Goal: Task Accomplishment & Management: Manage account settings

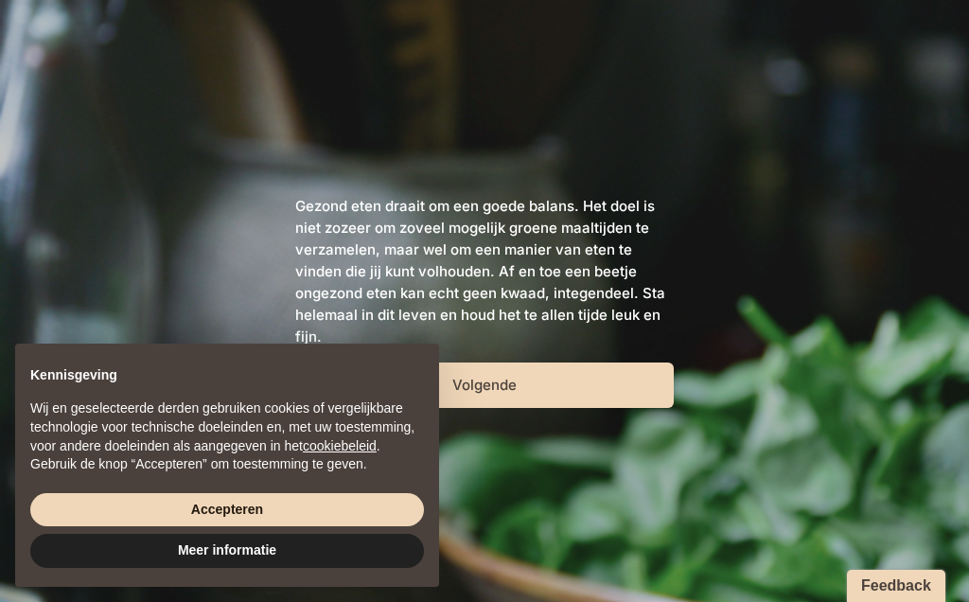
click at [290, 503] on button "Accepteren" at bounding box center [226, 510] width 393 height 34
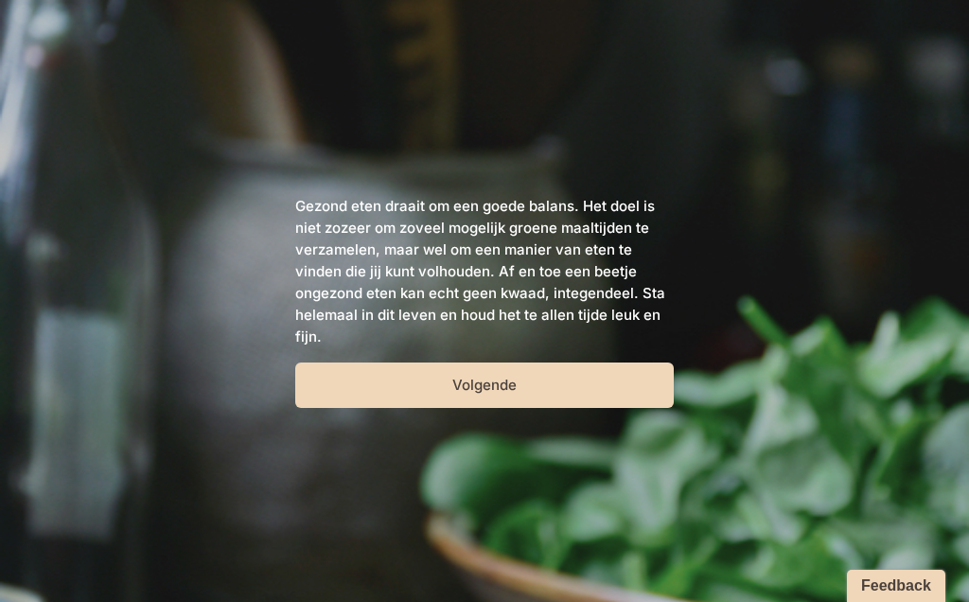
click at [496, 385] on button "Volgende" at bounding box center [484, 384] width 378 height 45
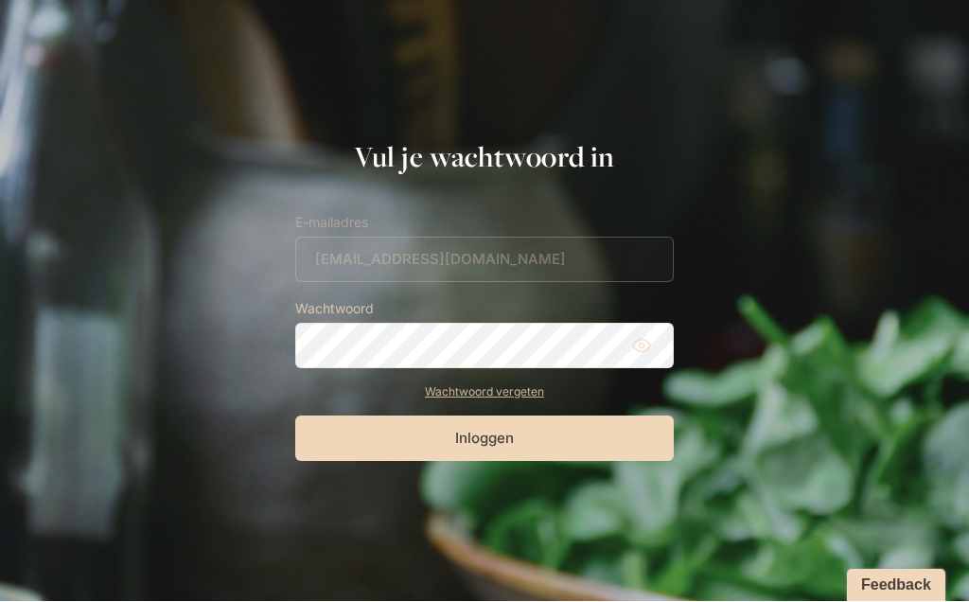
click at [501, 446] on button "Inloggen" at bounding box center [484, 438] width 378 height 45
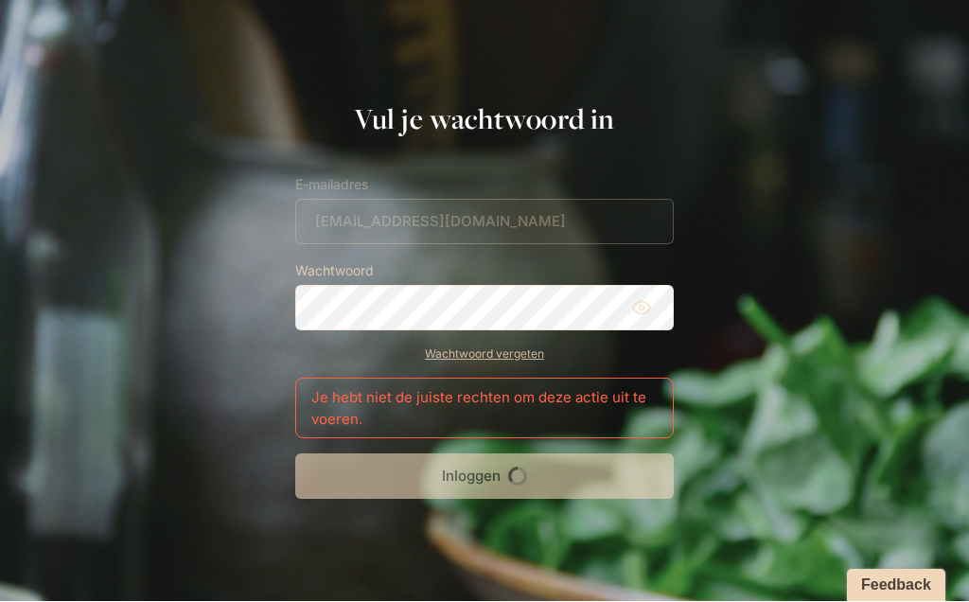
click at [647, 309] on icon at bounding box center [641, 308] width 19 height 19
click at [494, 359] on link "Wachtwoord vergeten" at bounding box center [484, 354] width 378 height 17
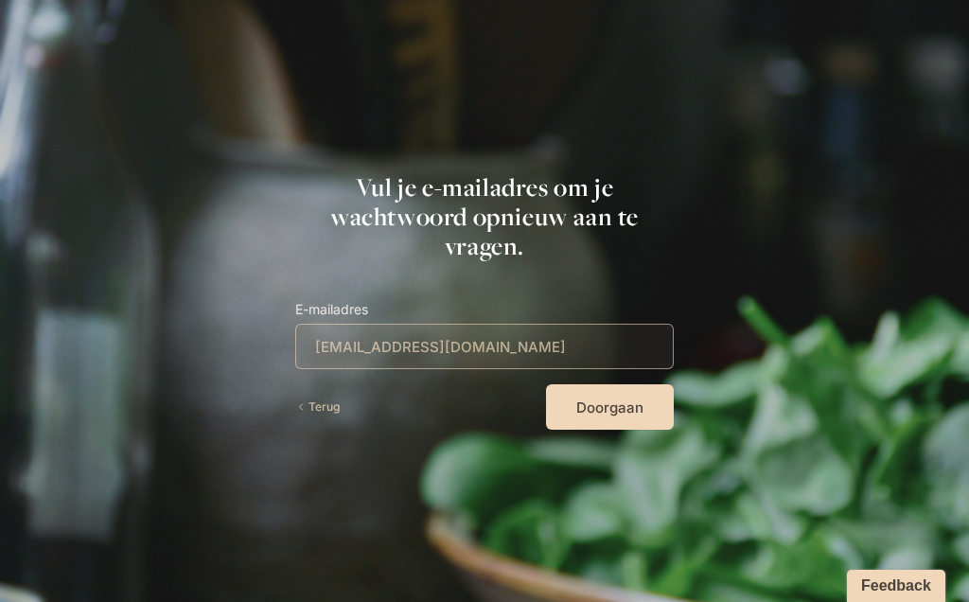
click at [626, 415] on button "Doorgaan" at bounding box center [610, 406] width 128 height 45
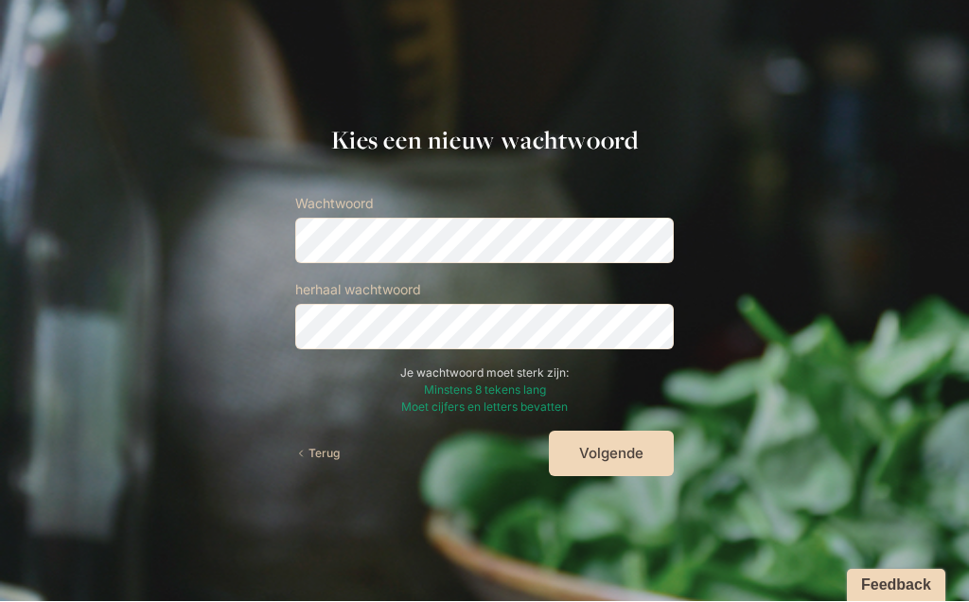
click at [610, 451] on button "Volgende" at bounding box center [611, 453] width 125 height 45
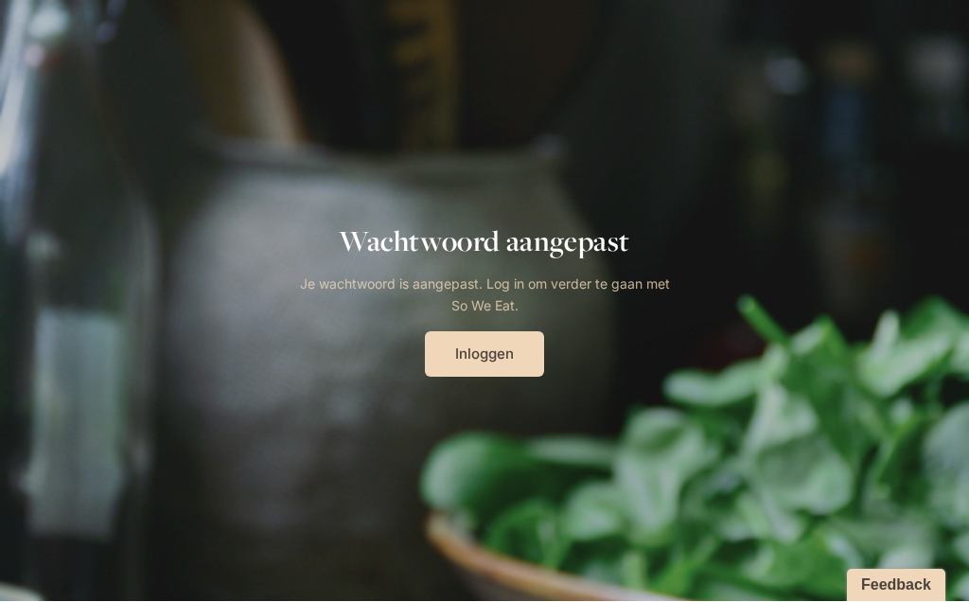
click at [487, 362] on link "Inloggen" at bounding box center [484, 354] width 119 height 45
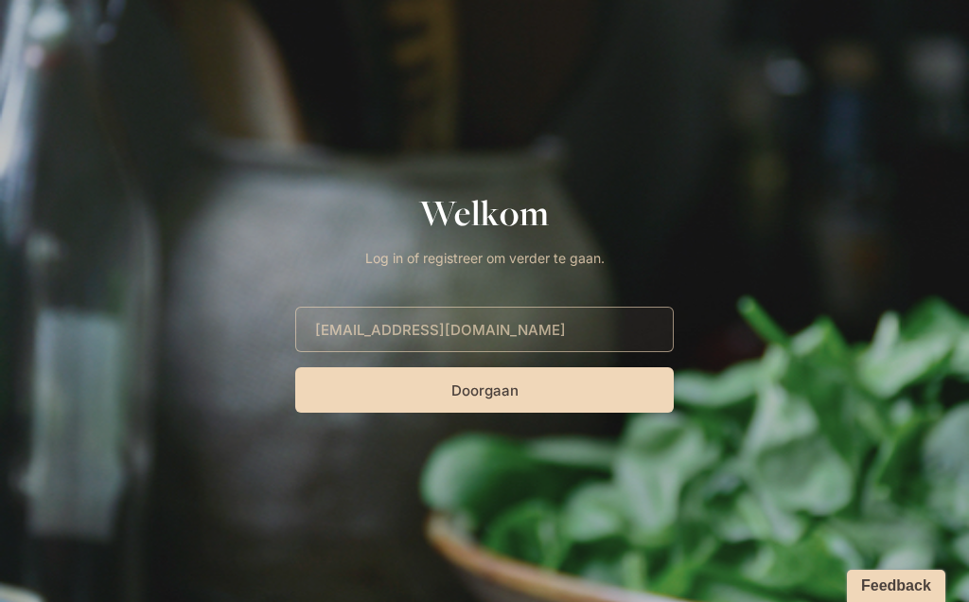
click at [491, 390] on button "Doorgaan" at bounding box center [484, 389] width 378 height 45
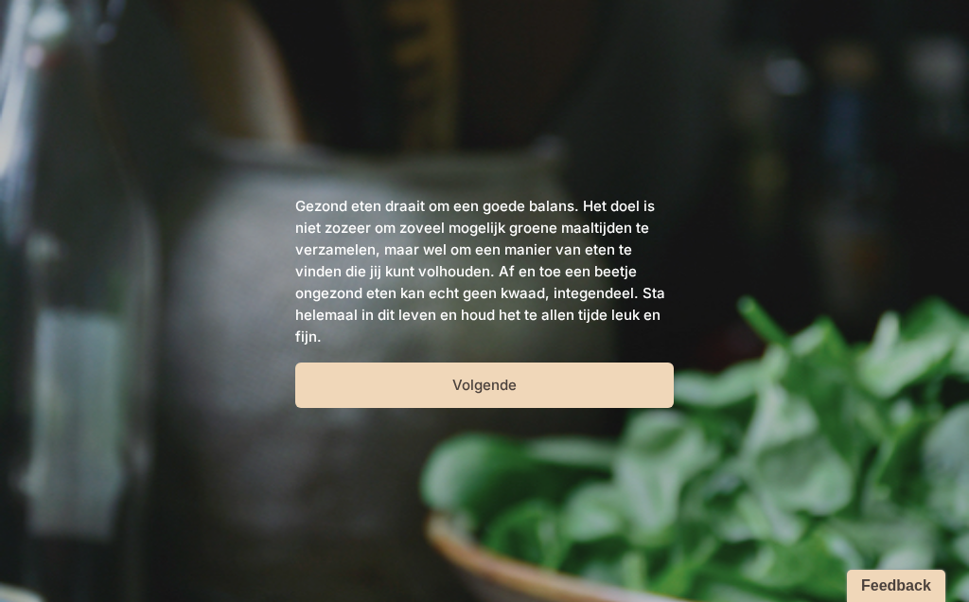
click at [496, 387] on button "Volgende" at bounding box center [484, 384] width 378 height 45
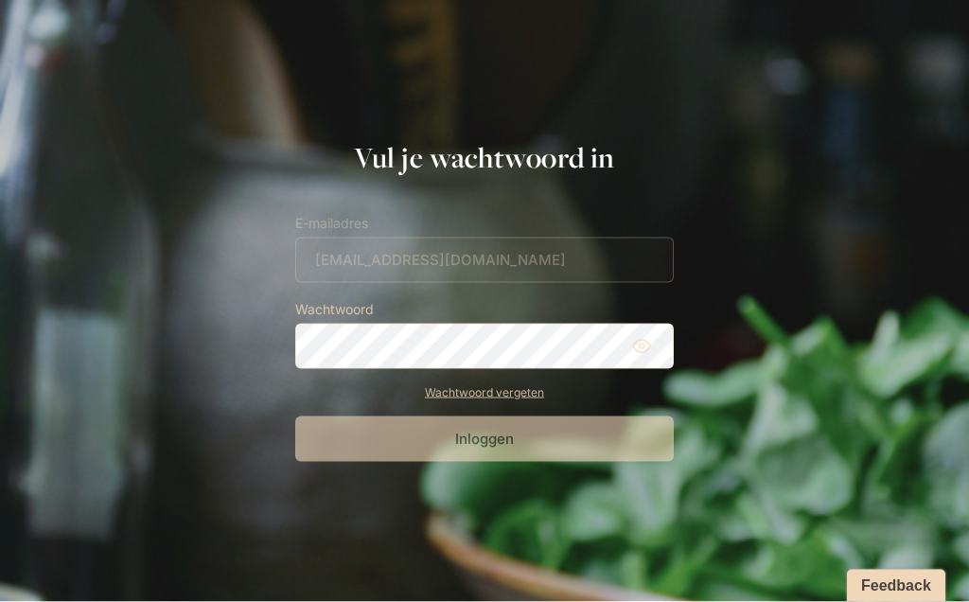
click at [484, 437] on button "Inloggen" at bounding box center [484, 438] width 378 height 45
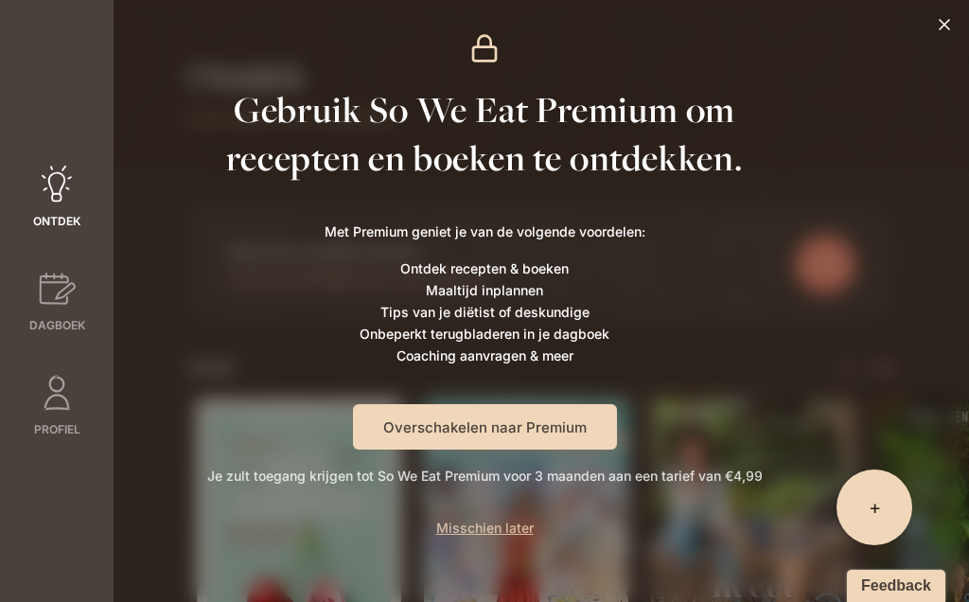
click at [494, 526] on span "Misschien later" at bounding box center [484, 527] width 97 height 16
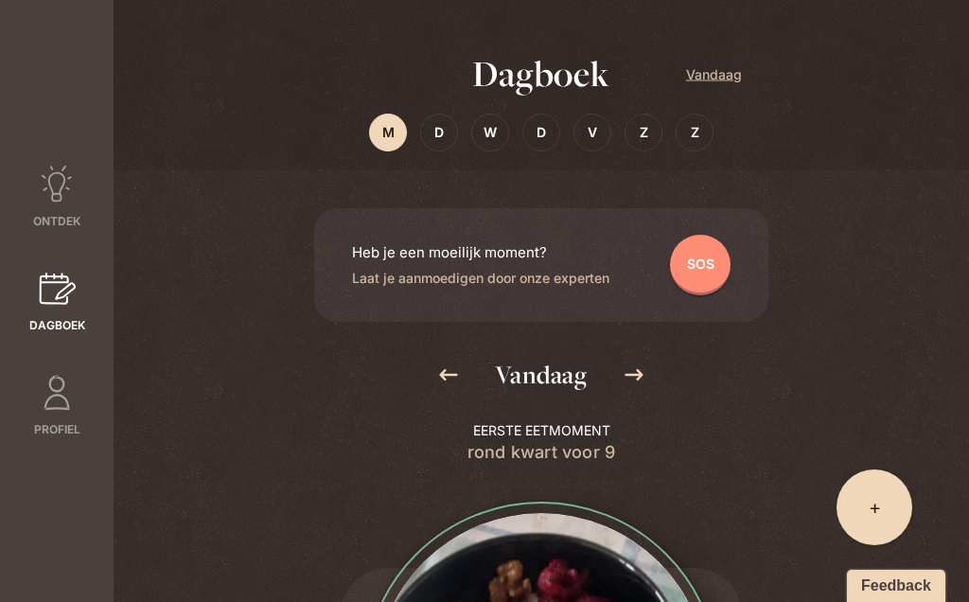
click at [66, 374] on icon at bounding box center [57, 393] width 38 height 38
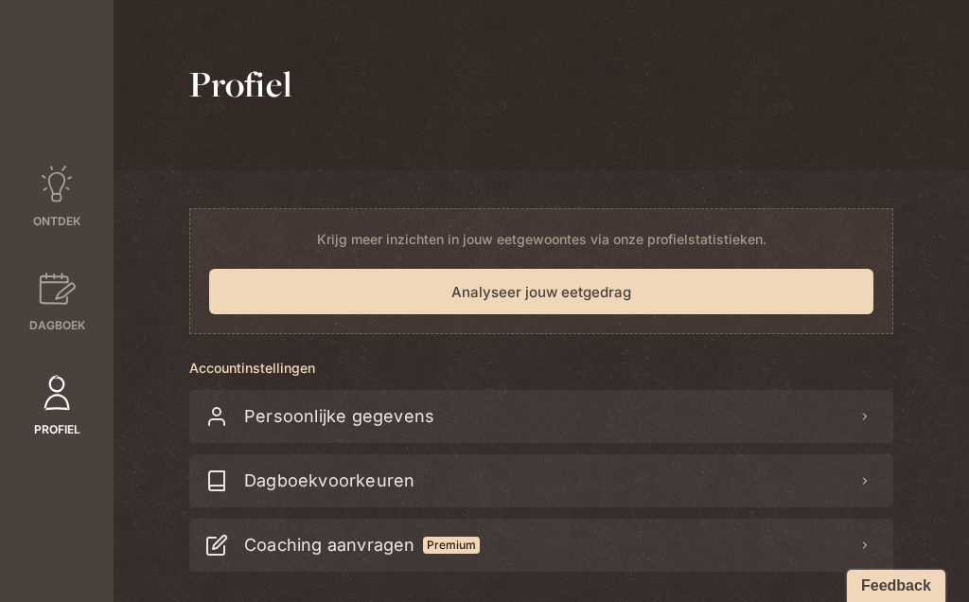
click at [876, 420] on div "Persoonlijke gegevens" at bounding box center [541, 416] width 704 height 53
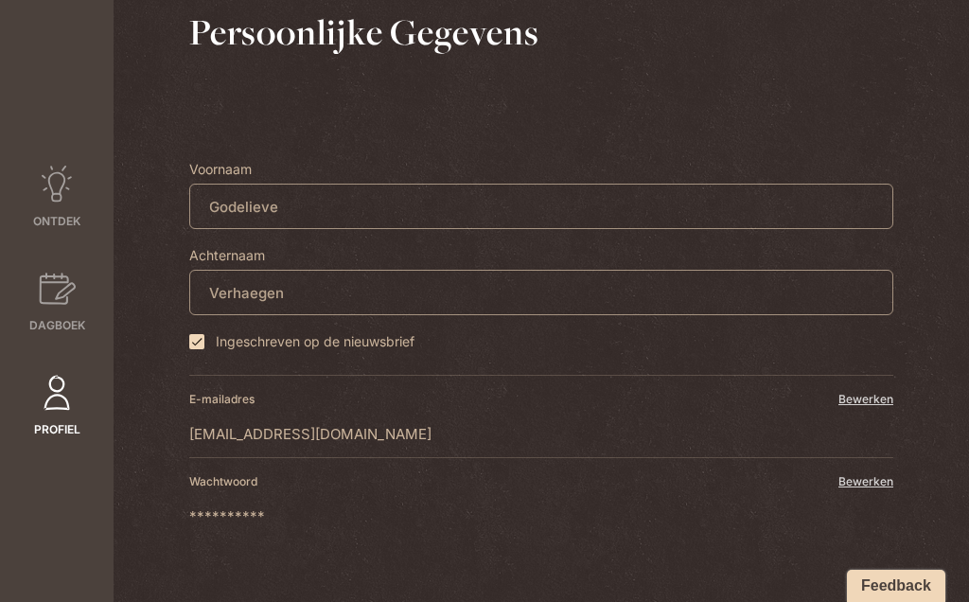
scroll to position [73, 0]
click at [880, 488] on div "Bewerken" at bounding box center [865, 481] width 55 height 17
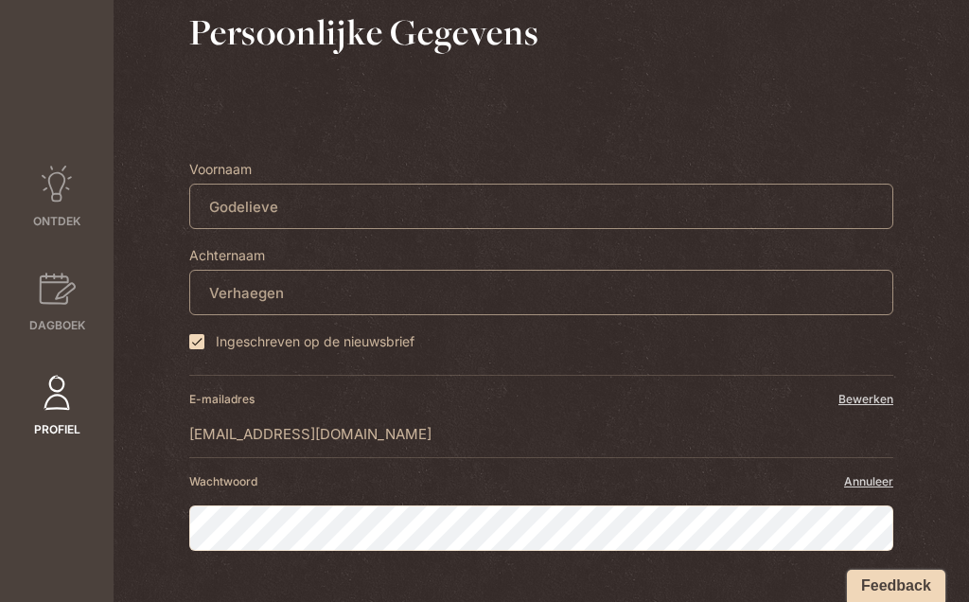
scroll to position [0, 0]
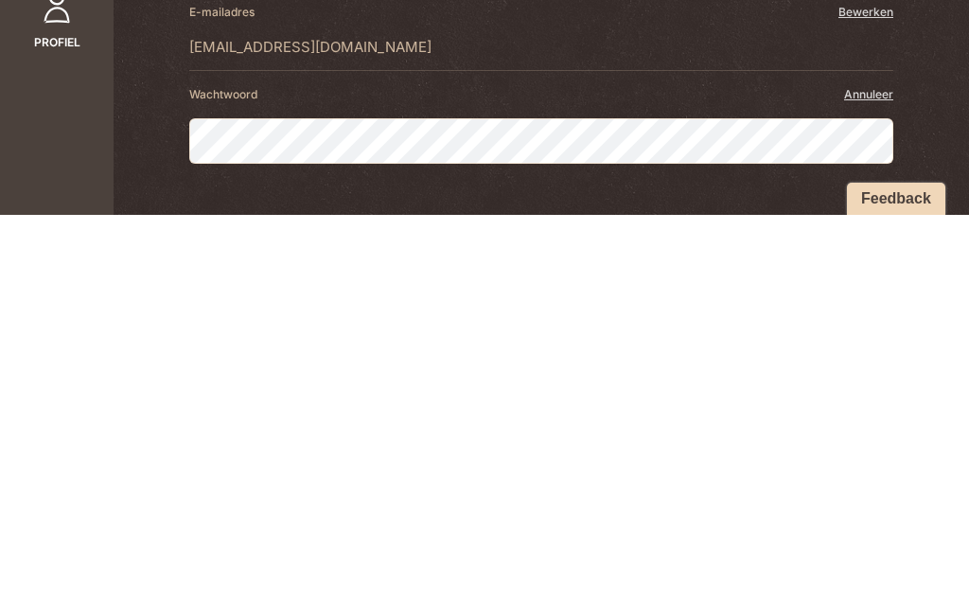
click at [878, 473] on div "Annuleer" at bounding box center [868, 481] width 49 height 17
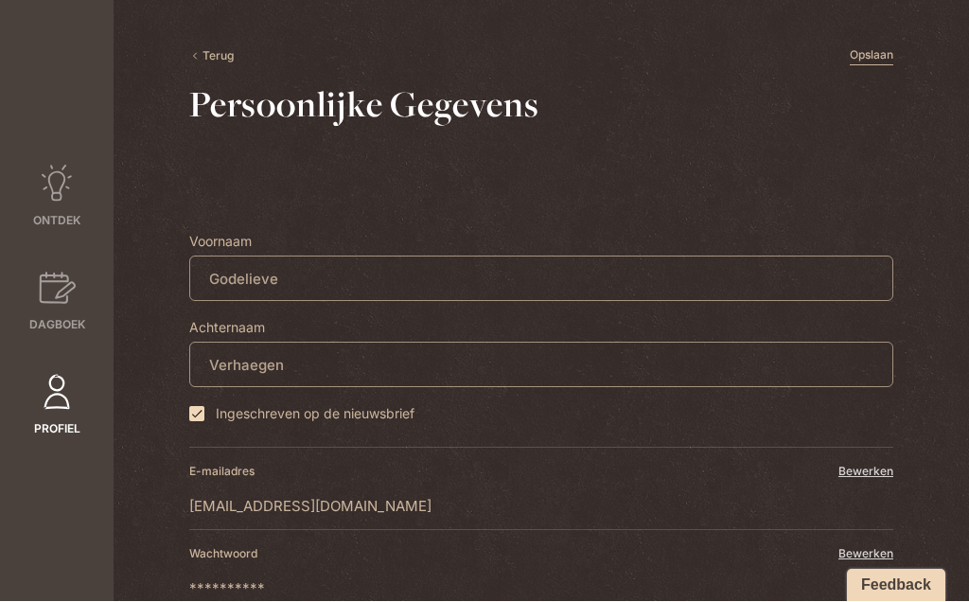
click at [199, 58] on icon at bounding box center [194, 56] width 11 height 11
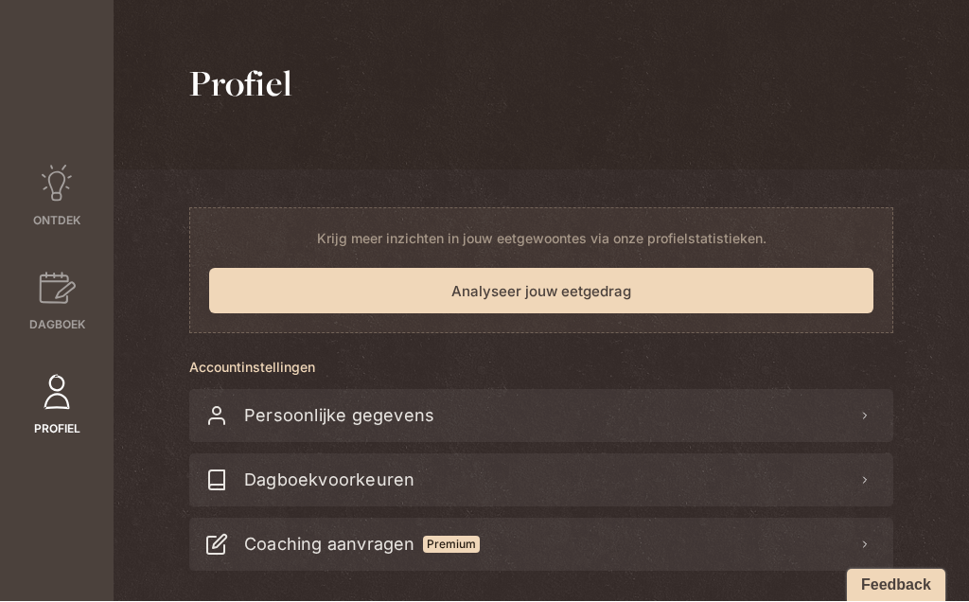
click at [588, 289] on button "Analyseer jouw eetgedrag" at bounding box center [541, 291] width 664 height 45
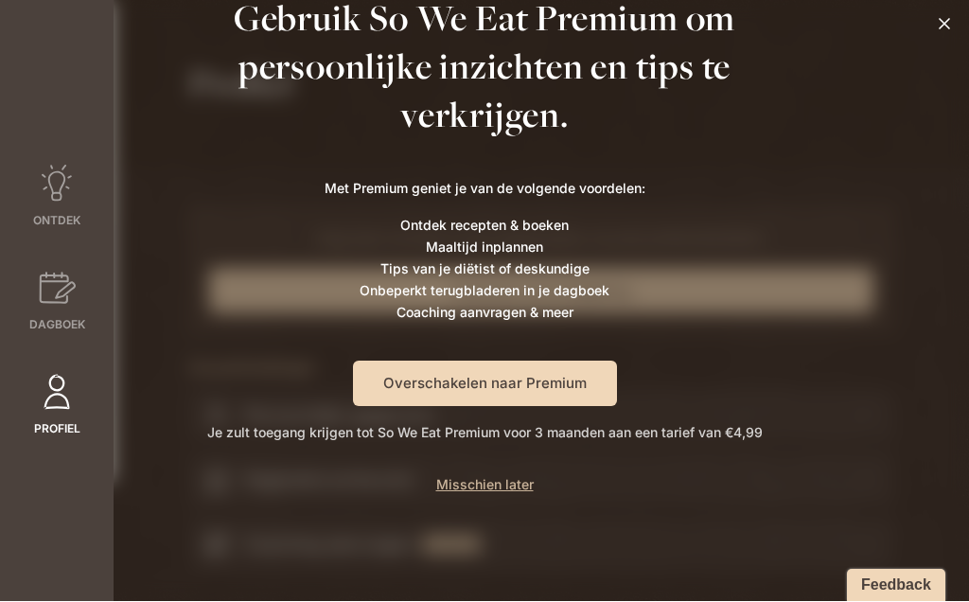
scroll to position [67, 0]
click at [952, 21] on icon at bounding box center [944, 24] width 19 height 19
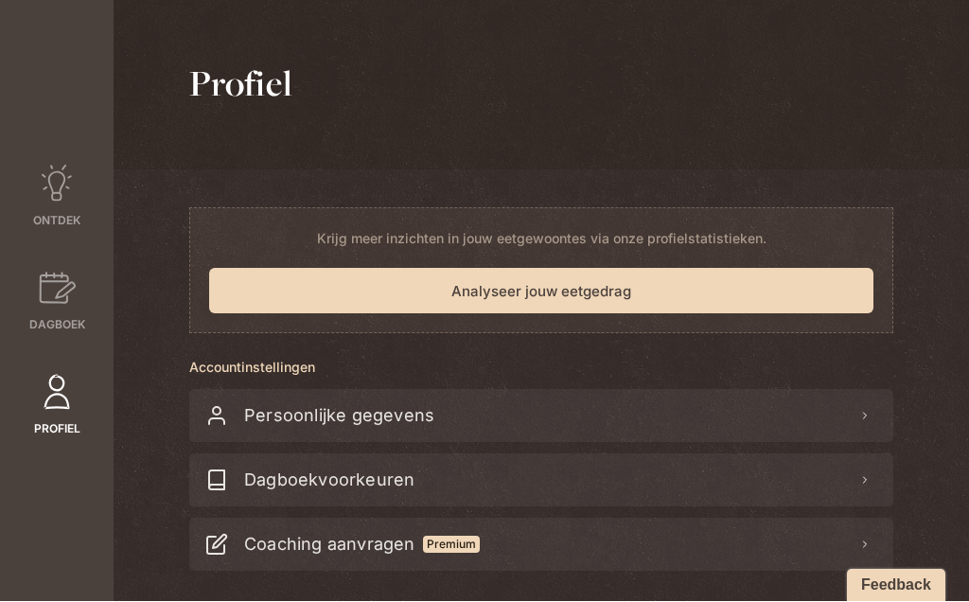
scroll to position [0, 0]
